Goal: Information Seeking & Learning: Learn about a topic

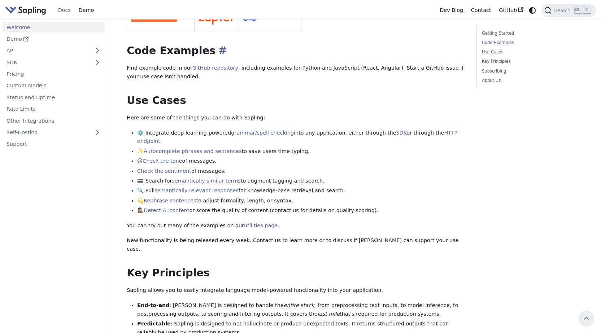
scroll to position [144, 0]
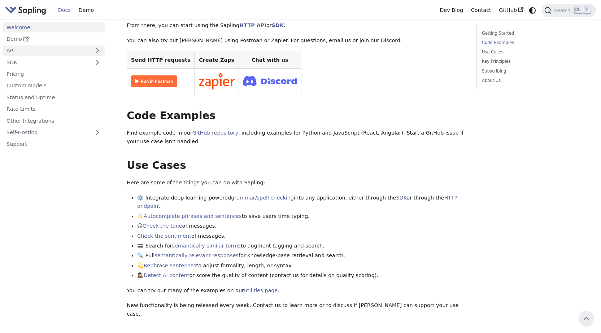
click at [46, 54] on link "API" at bounding box center [47, 51] width 88 height 10
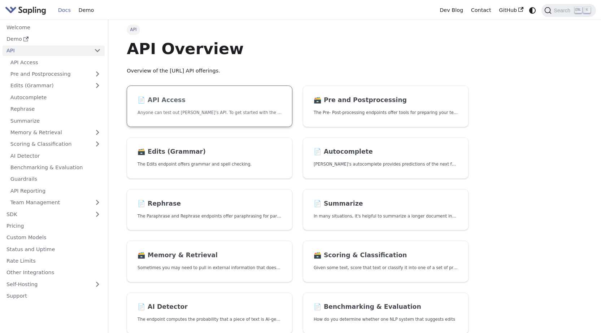
click at [154, 103] on h2 "📄️ API Access" at bounding box center [210, 100] width 144 height 8
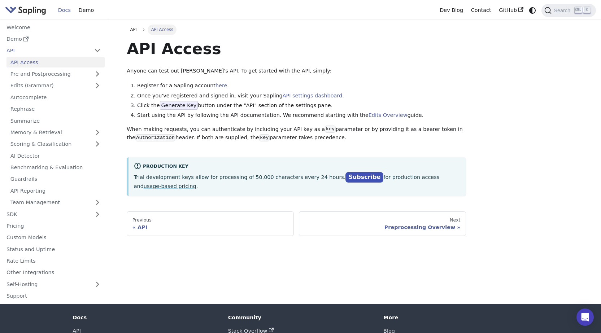
click at [177, 109] on span "Generate Key" at bounding box center [179, 105] width 38 height 9
click at [85, 14] on link "Demo" at bounding box center [86, 10] width 23 height 11
click at [25, 12] on img "Main" at bounding box center [25, 10] width 41 height 10
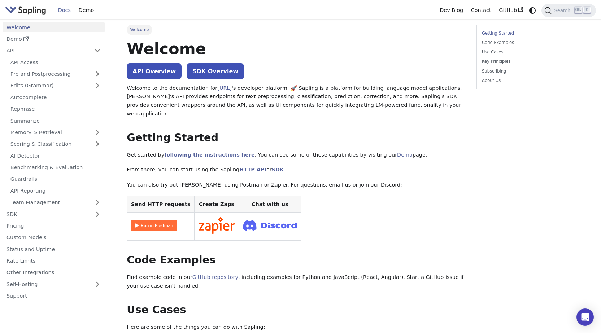
click at [30, 11] on img "Main" at bounding box center [25, 10] width 41 height 10
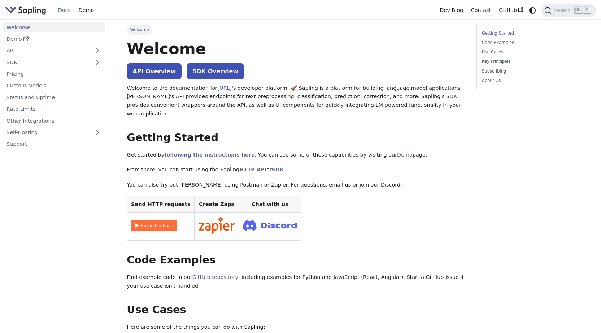
click at [494, 39] on ul "Getting Started Code Examples Use Cases Key Principles Subscribing About Us" at bounding box center [530, 57] width 106 height 65
click at [493, 42] on link "Code Examples" at bounding box center [531, 42] width 98 height 7
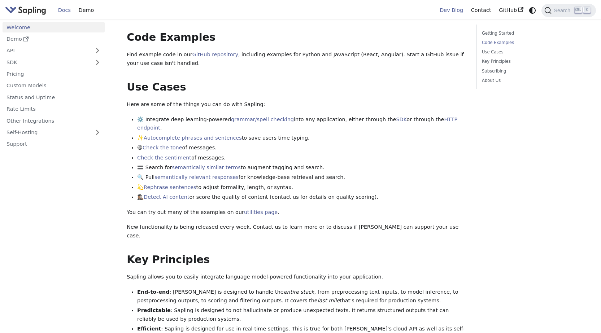
click at [463, 13] on link "Dev Blog" at bounding box center [451, 10] width 31 height 11
